Goal: Information Seeking & Learning: Learn about a topic

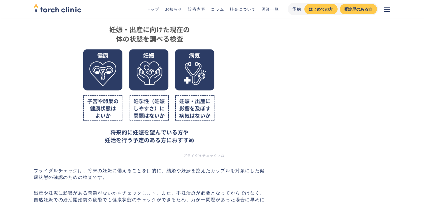
scroll to position [224, 0]
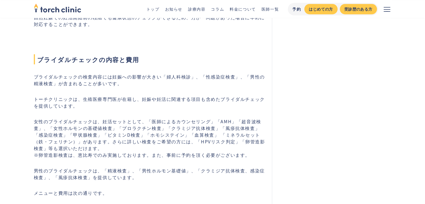
scroll to position [447, 0]
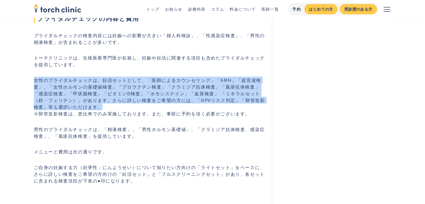
drag, startPoint x: 33, startPoint y: 80, endPoint x: 262, endPoint y: 103, distance: 229.9
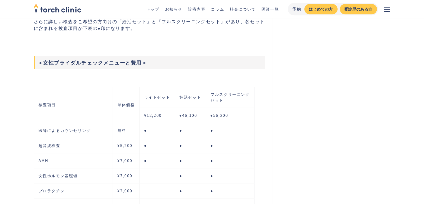
scroll to position [643, 0]
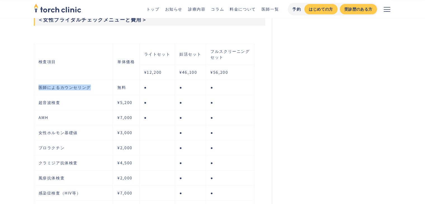
drag, startPoint x: 38, startPoint y: 86, endPoint x: 101, endPoint y: 86, distance: 63.8
click at [101, 86] on td "医師によるカウンセリング" at bounding box center [73, 87] width 79 height 15
drag, startPoint x: 212, startPoint y: 49, endPoint x: 244, endPoint y: 57, distance: 33.4
click at [244, 57] on td "フルスクリーニング セット" at bounding box center [230, 54] width 48 height 21
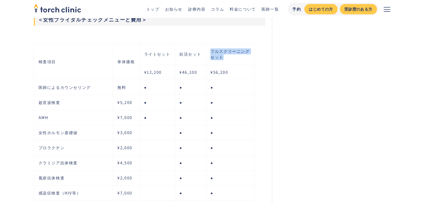
click at [244, 57] on td "フルスクリーニング セット" at bounding box center [230, 54] width 48 height 21
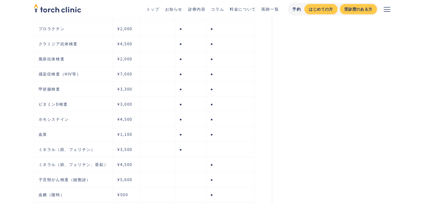
scroll to position [839, 0]
